Goal: Task Accomplishment & Management: Manage account settings

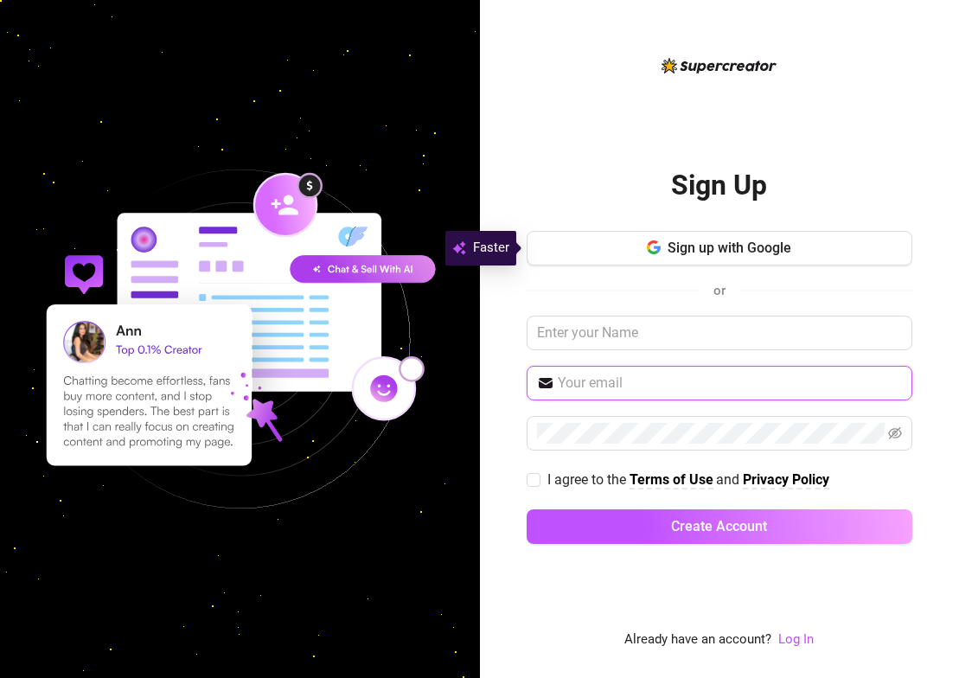
click at [653, 381] on input "text" at bounding box center [730, 383] width 344 height 21
click at [599, 392] on input "text" at bounding box center [730, 383] width 344 height 21
paste input "keepsassyph@gmail.com"
type input "keepsassyph@gmail.com"
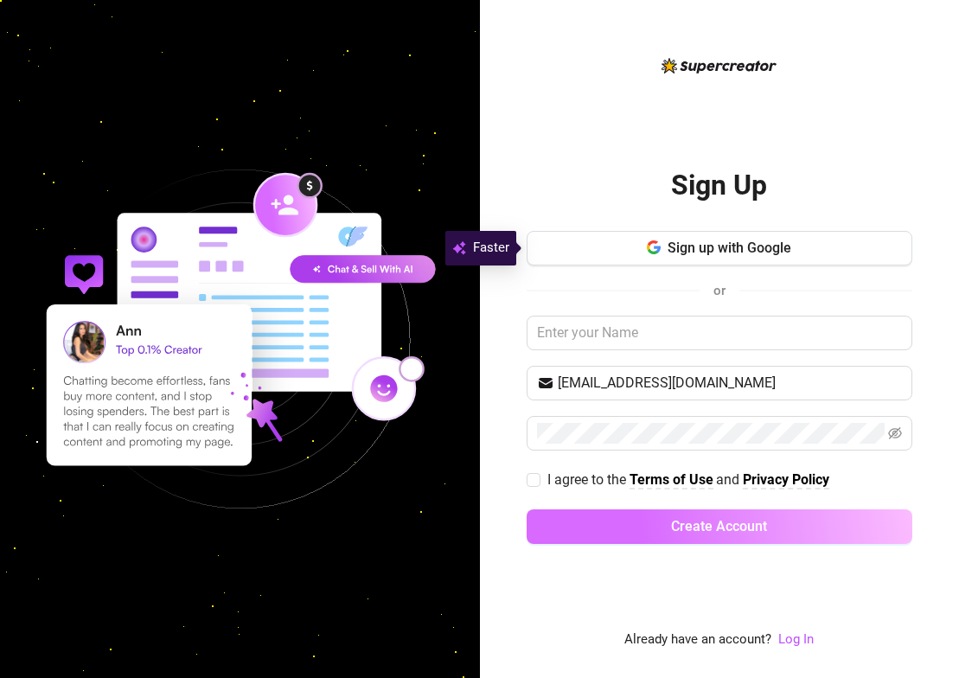
click at [785, 525] on button "Create Account" at bounding box center [720, 526] width 386 height 35
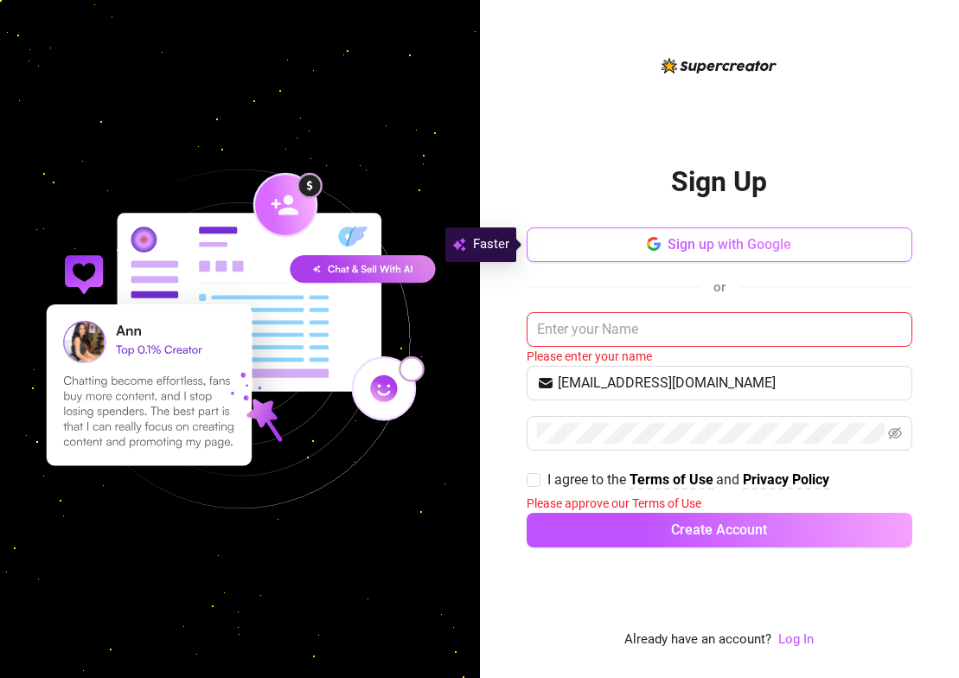
click at [724, 250] on span "Sign up with Google" at bounding box center [730, 244] width 124 height 16
click at [602, 333] on input "text" at bounding box center [720, 329] width 386 height 35
click at [540, 475] on span at bounding box center [534, 480] width 14 height 14
click at [539, 475] on input "I agree to the Terms of Use and Privacy Policy" at bounding box center [533, 479] width 12 height 12
checkbox input "true"
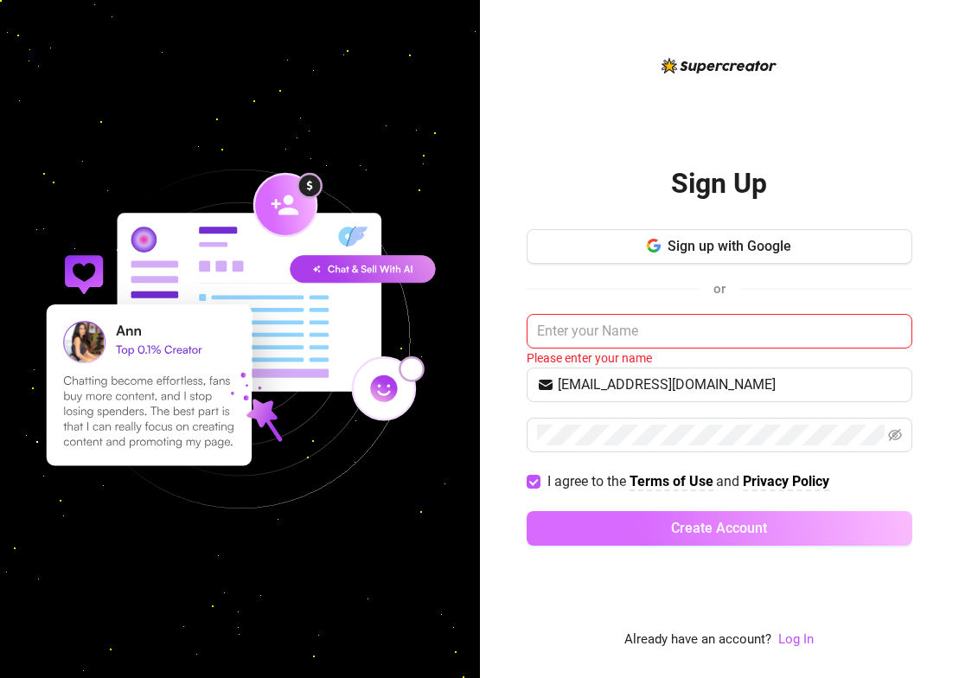
click at [675, 526] on span "Create Account" at bounding box center [719, 528] width 96 height 16
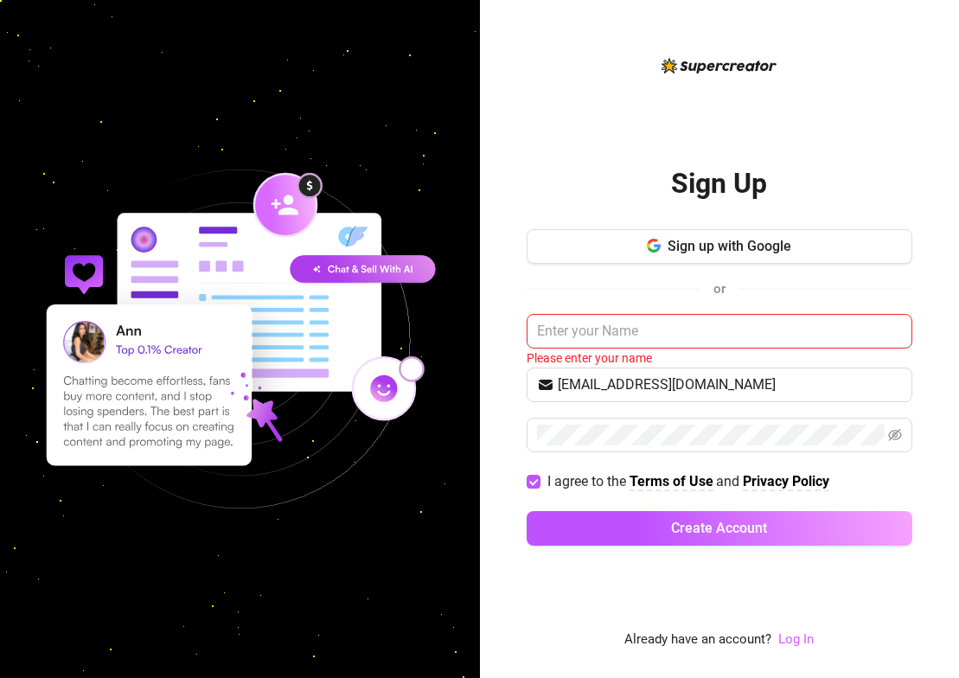
click at [796, 639] on link "Log In" at bounding box center [795, 639] width 35 height 16
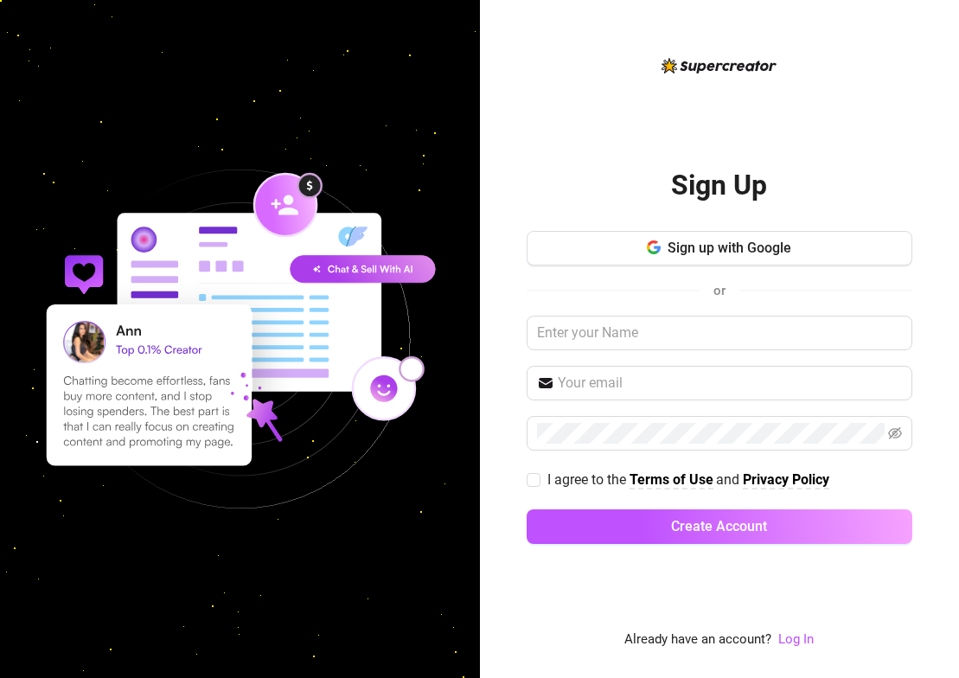
click at [815, 640] on div "Sign Up Sign up with Google or I agree to the Terms of Use and Privacy Policy C…" at bounding box center [720, 352] width 386 height 595
click at [805, 641] on link "Log In" at bounding box center [795, 639] width 35 height 16
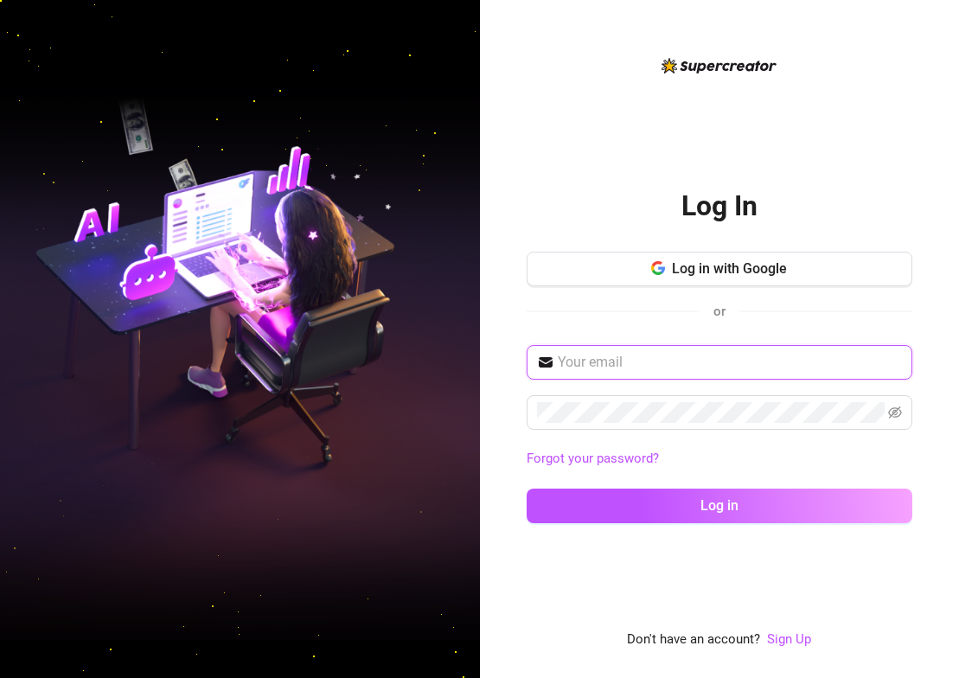
click at [682, 360] on input "text" at bounding box center [730, 362] width 344 height 21
click at [646, 358] on input "text" at bounding box center [730, 362] width 344 height 21
paste input "keepsassyph@gmail.com"
type input "keepsassyph@gmail.com"
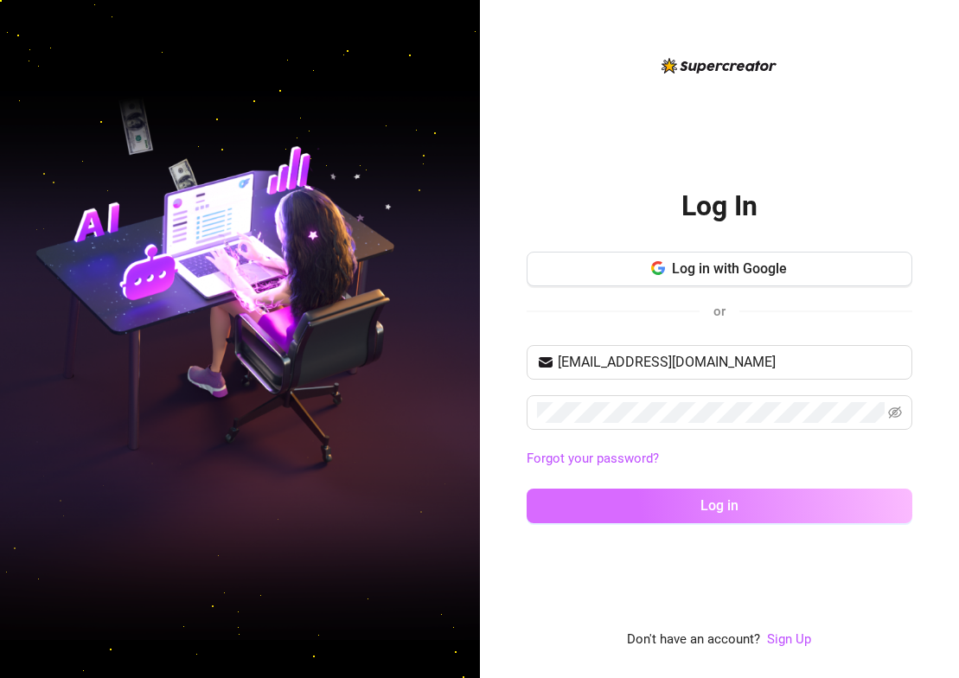
click at [883, 509] on button "Log in" at bounding box center [720, 506] width 386 height 35
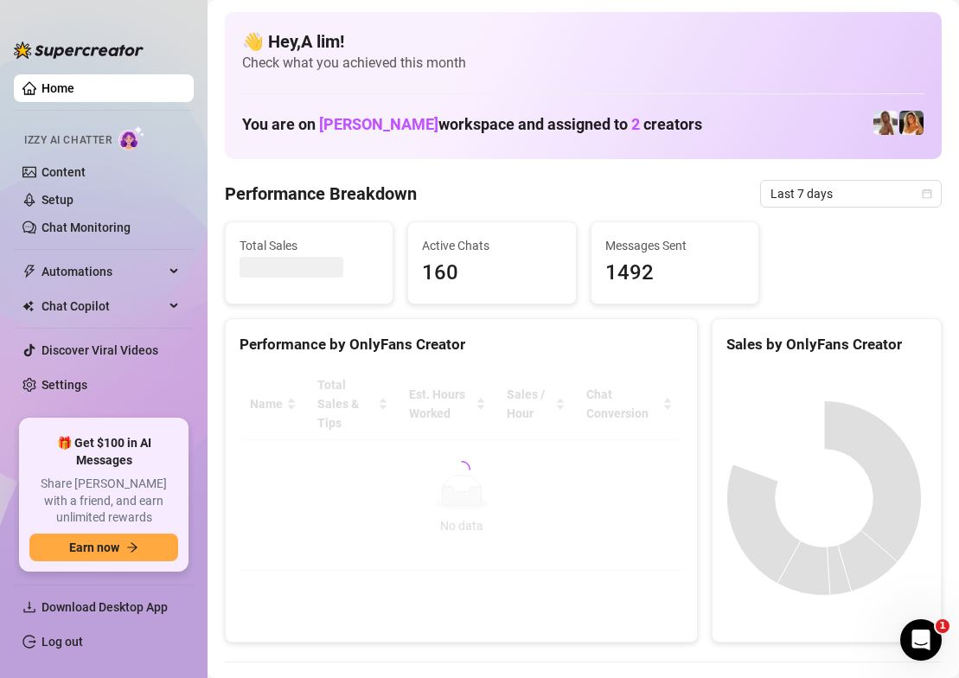
drag, startPoint x: 195, startPoint y: 166, endPoint x: 0, endPoint y: 192, distance: 196.3
click at [186, 176] on aside "Home Izzy AI Chatter Content Setup Chat Monitoring Automations Chat Copilot Dis…" at bounding box center [104, 339] width 208 height 678
